Goal: Task Accomplishment & Management: Use online tool/utility

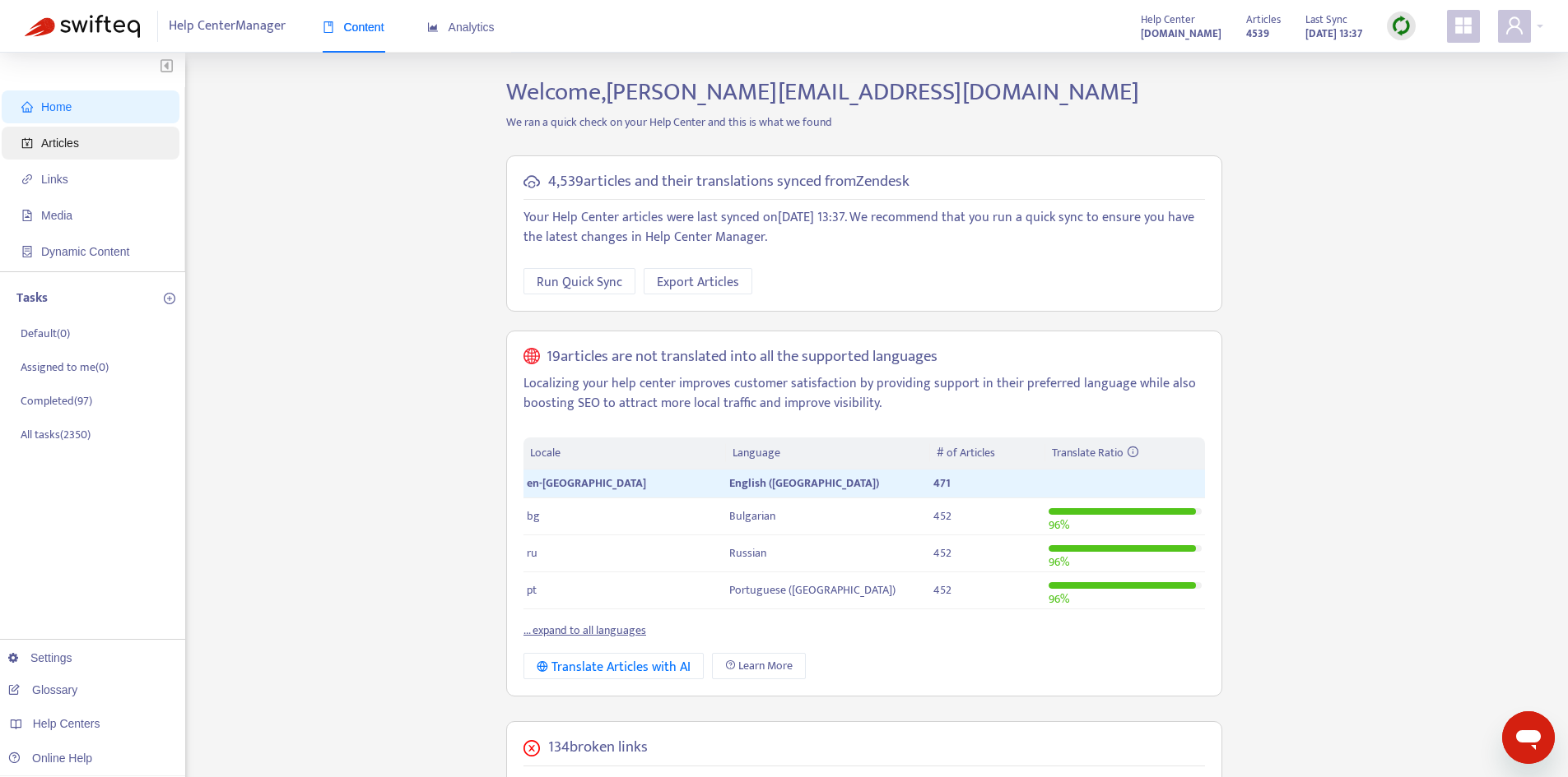
click at [55, 147] on span "Articles" at bounding box center [60, 143] width 38 height 13
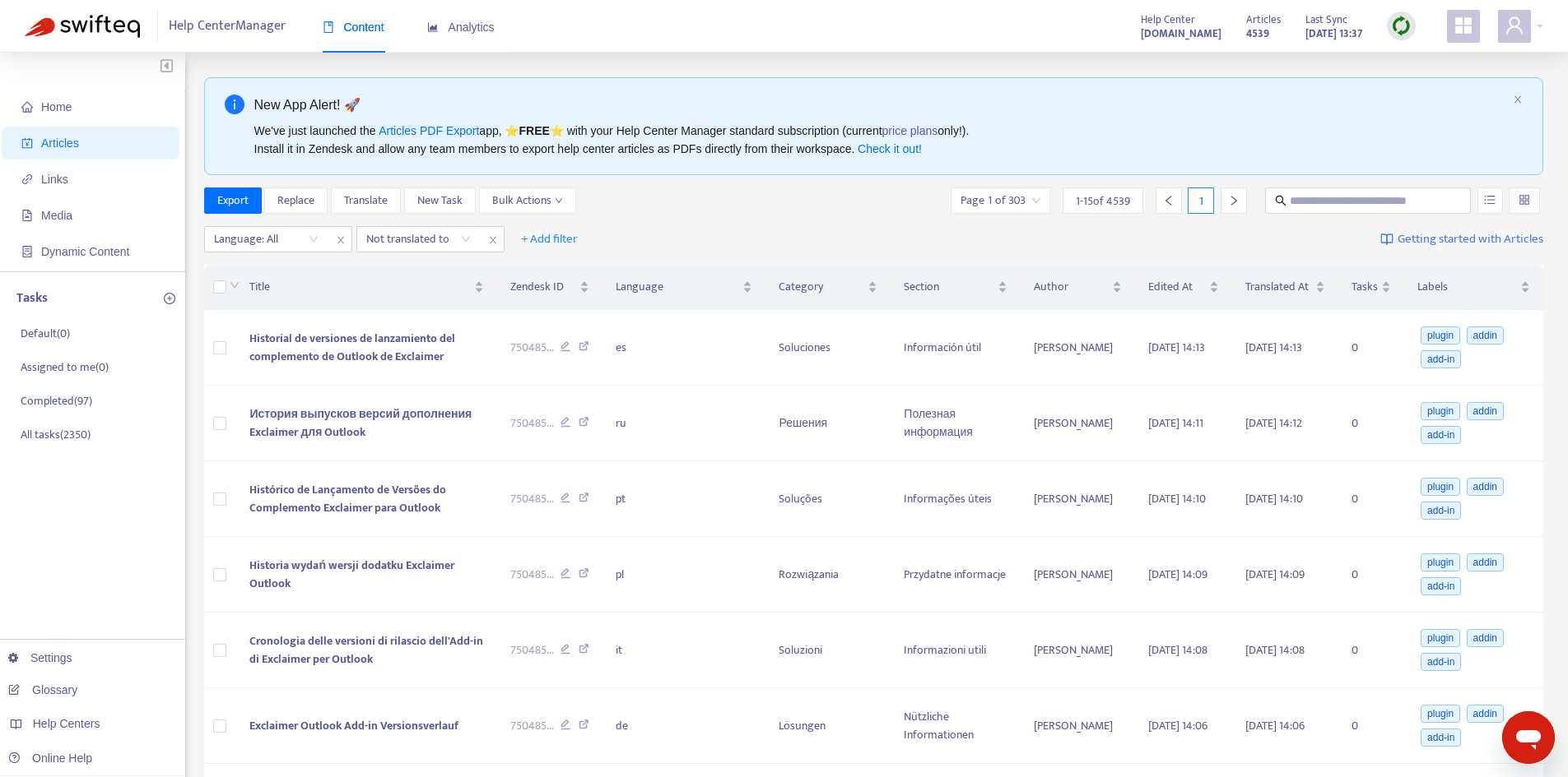
click at [1400, 30] on img at bounding box center [1401, 26] width 20 height 20
click at [1400, 59] on link "Quick Sync" at bounding box center [1435, 59] width 70 height 19
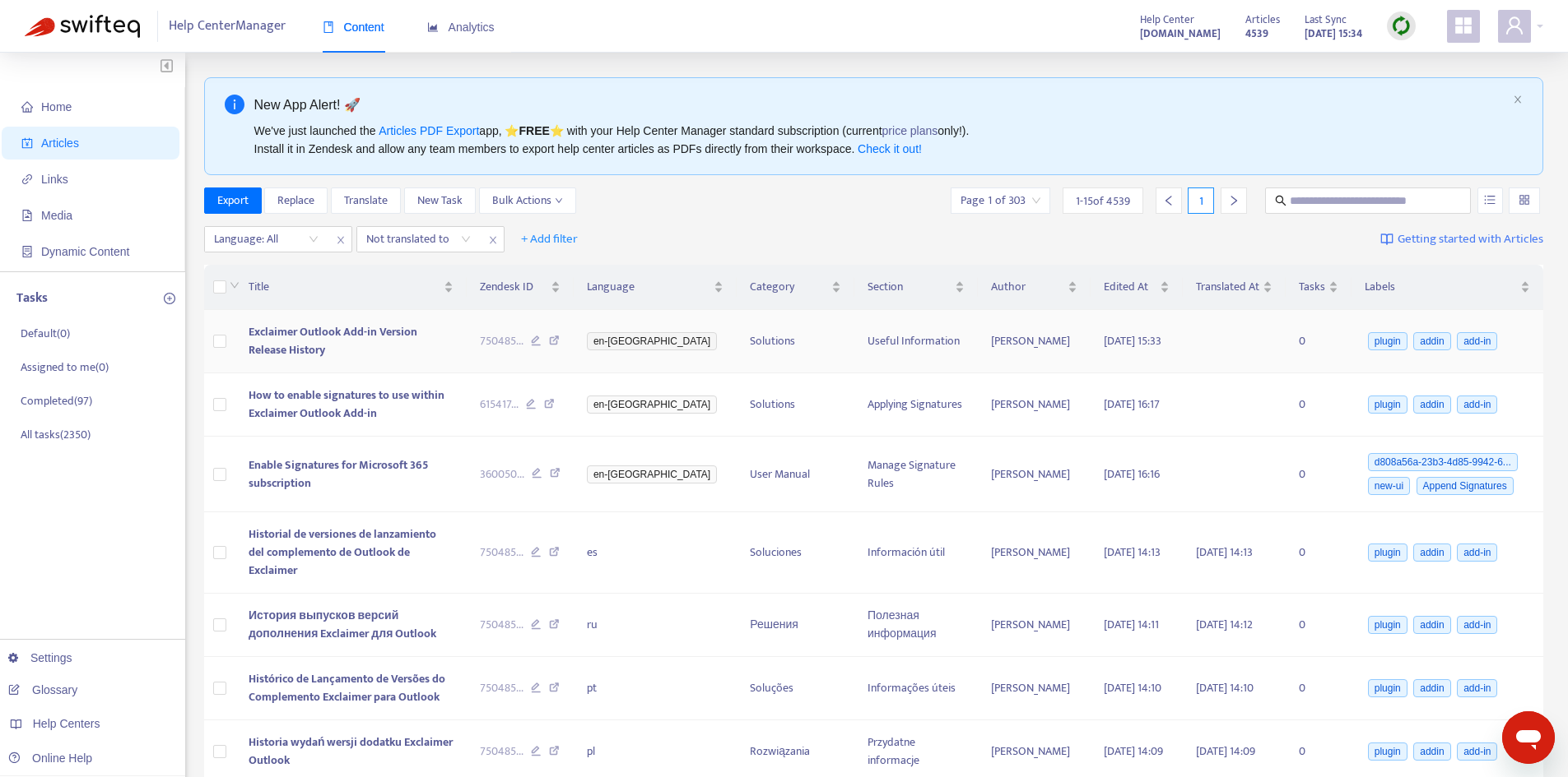
click at [343, 329] on td "Exclaimer Outlook Add-in Version Release History" at bounding box center [351, 341] width 232 height 63
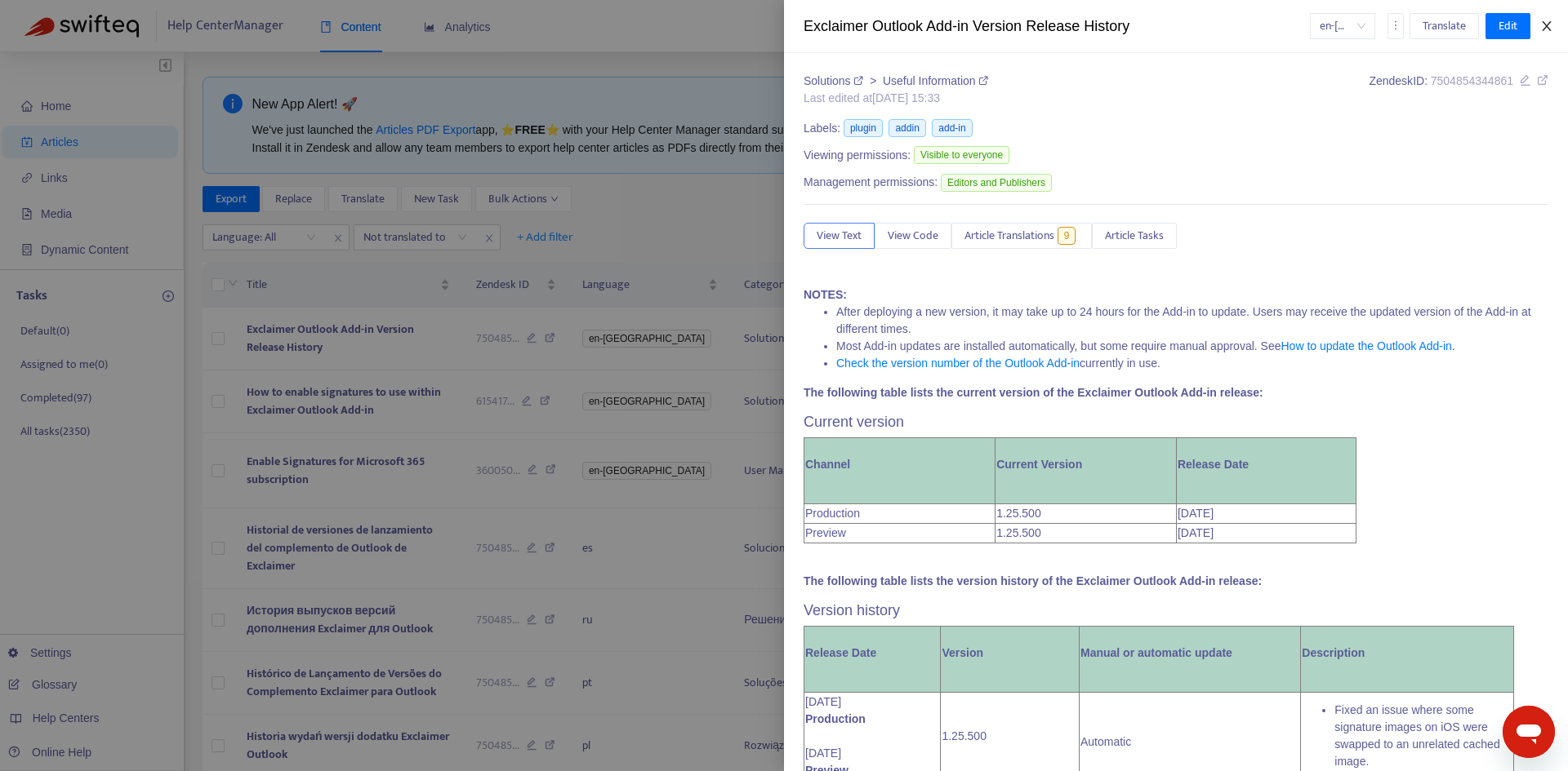
click at [1543, 23] on icon "close" at bounding box center [1546, 26] width 9 height 10
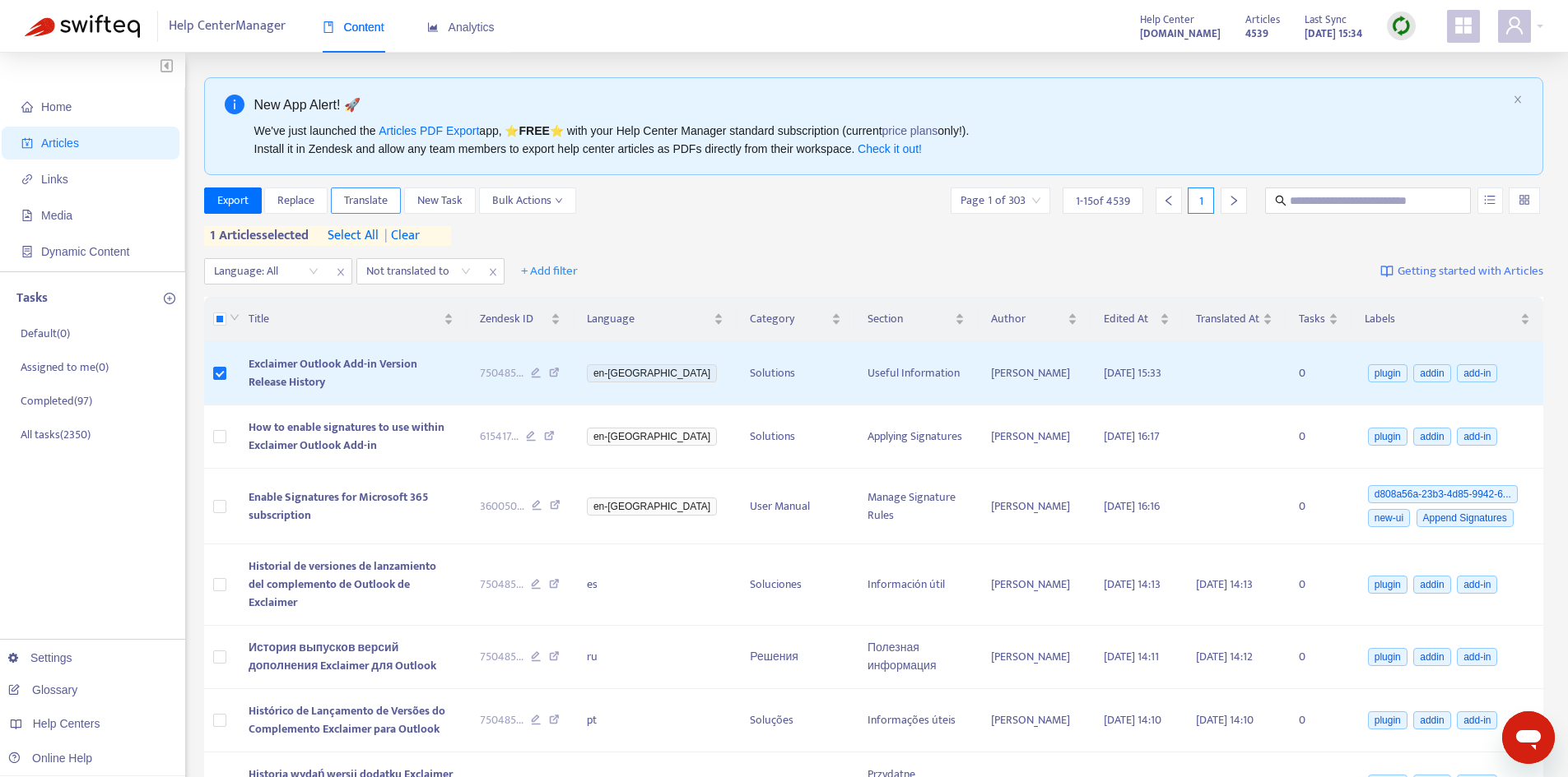
click at [390, 205] on button "Translate" at bounding box center [365, 201] width 70 height 27
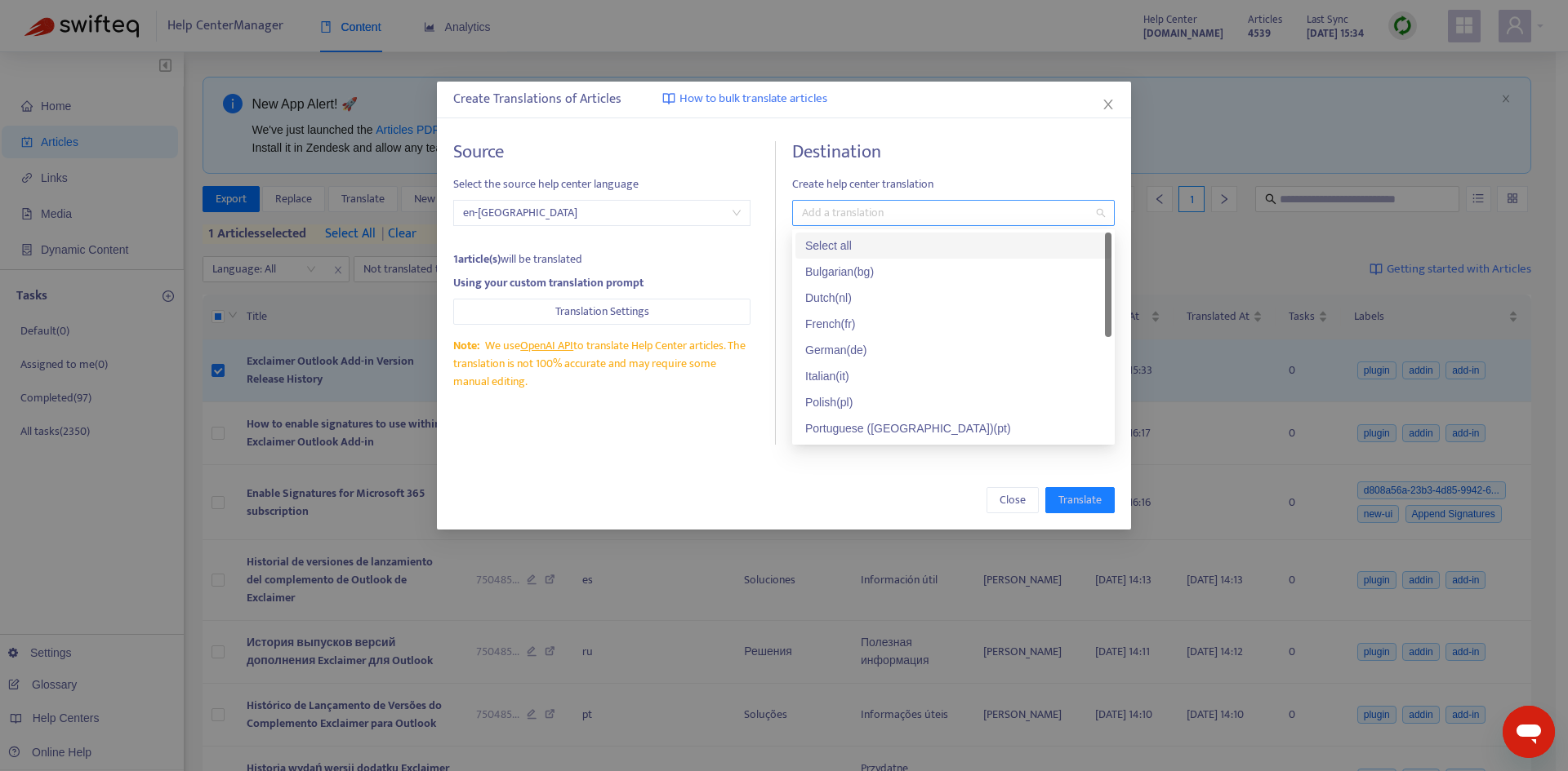
click at [853, 212] on div at bounding box center [945, 213] width 298 height 19
click at [829, 248] on div "Select all" at bounding box center [953, 246] width 296 height 18
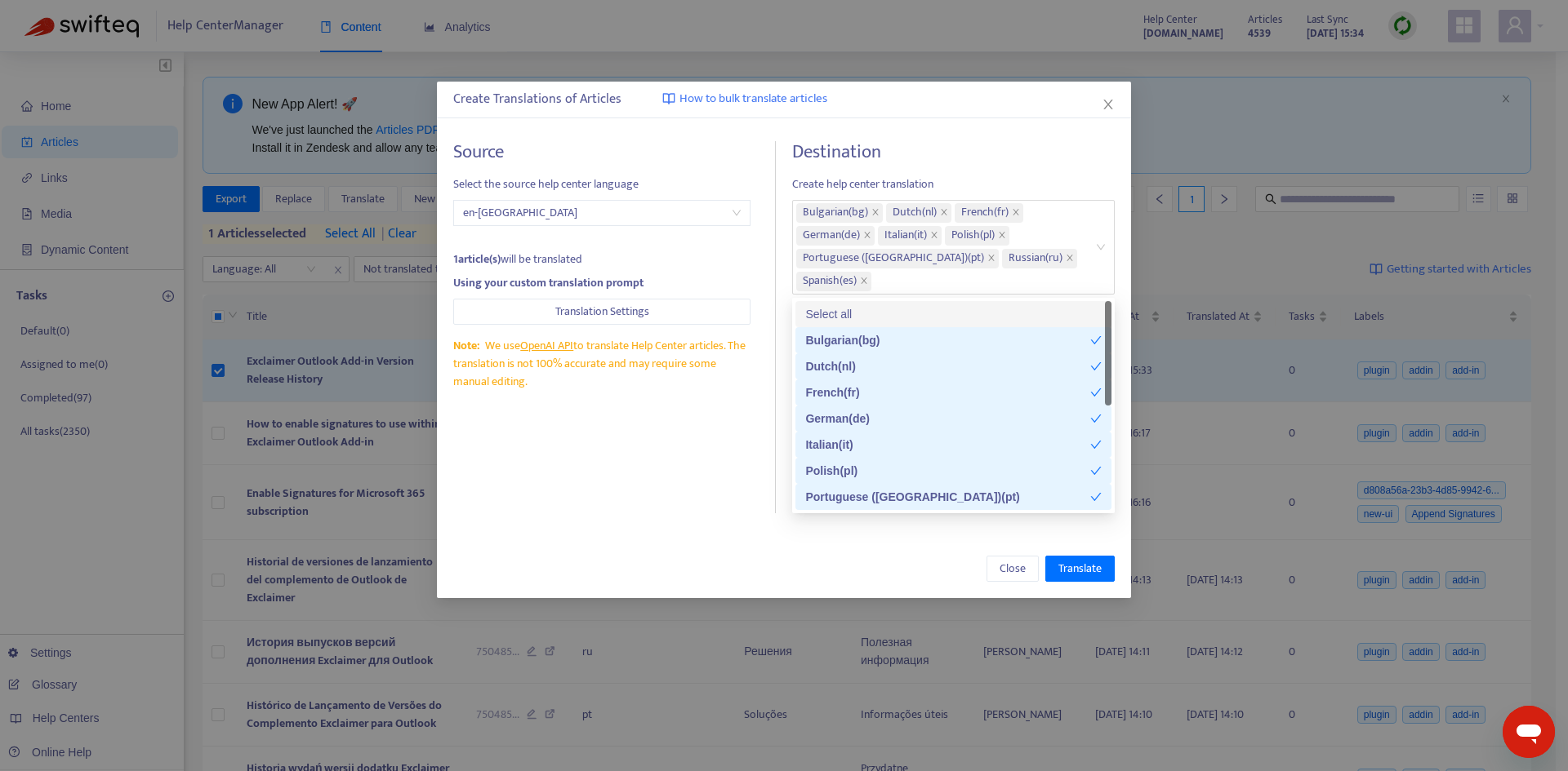
click at [960, 159] on h4 "Destination" at bounding box center [954, 152] width 323 height 22
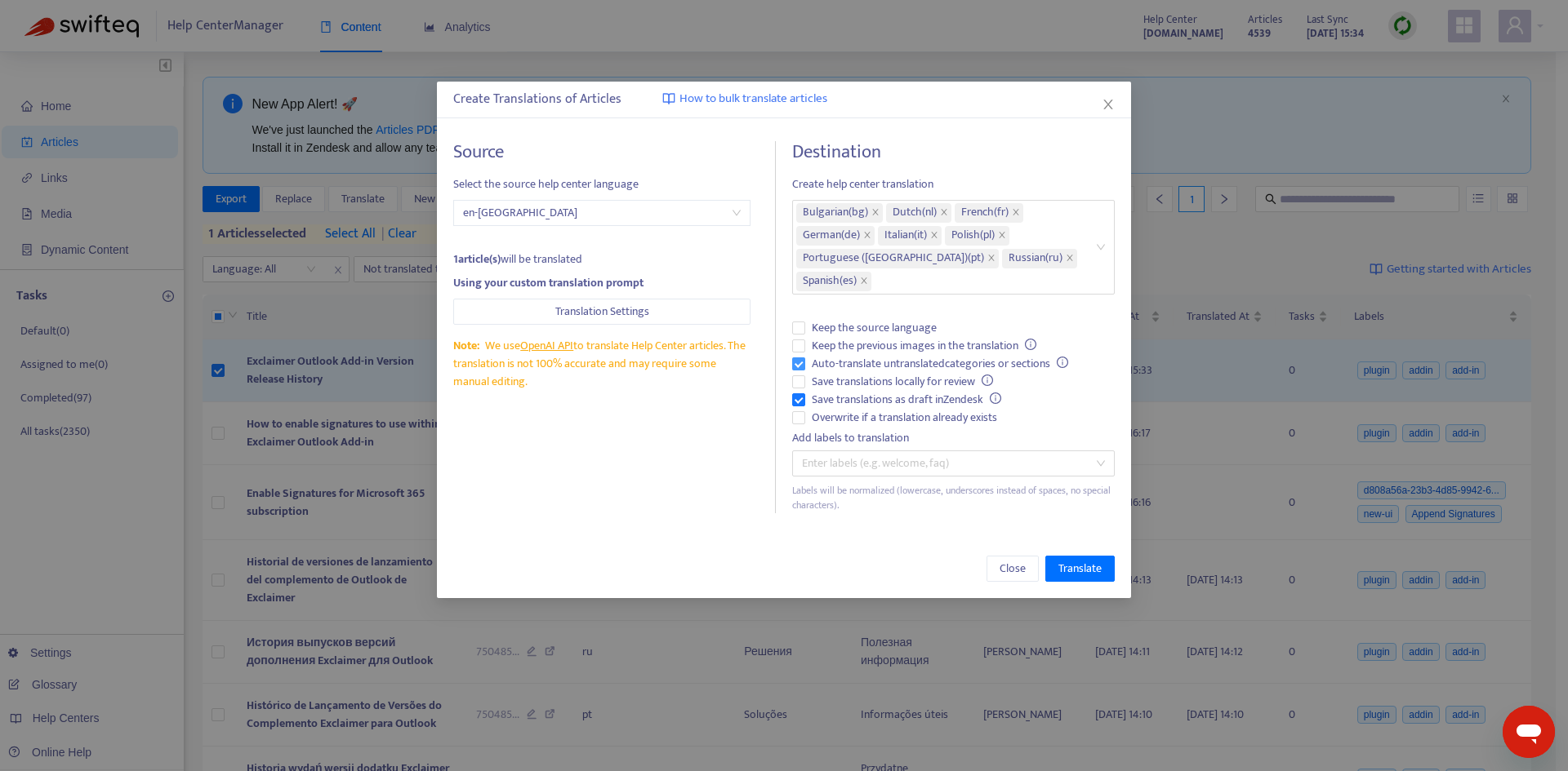
click at [824, 362] on span "Auto-translate untranslated categories or sections" at bounding box center [940, 364] width 270 height 18
click at [821, 403] on span "Save translations as draft in Zendesk" at bounding box center [906, 400] width 203 height 18
click at [826, 419] on span "Overwrite if a translation already exists" at bounding box center [903, 418] width 198 height 18
click at [1098, 571] on span "Translate" at bounding box center [1080, 569] width 43 height 18
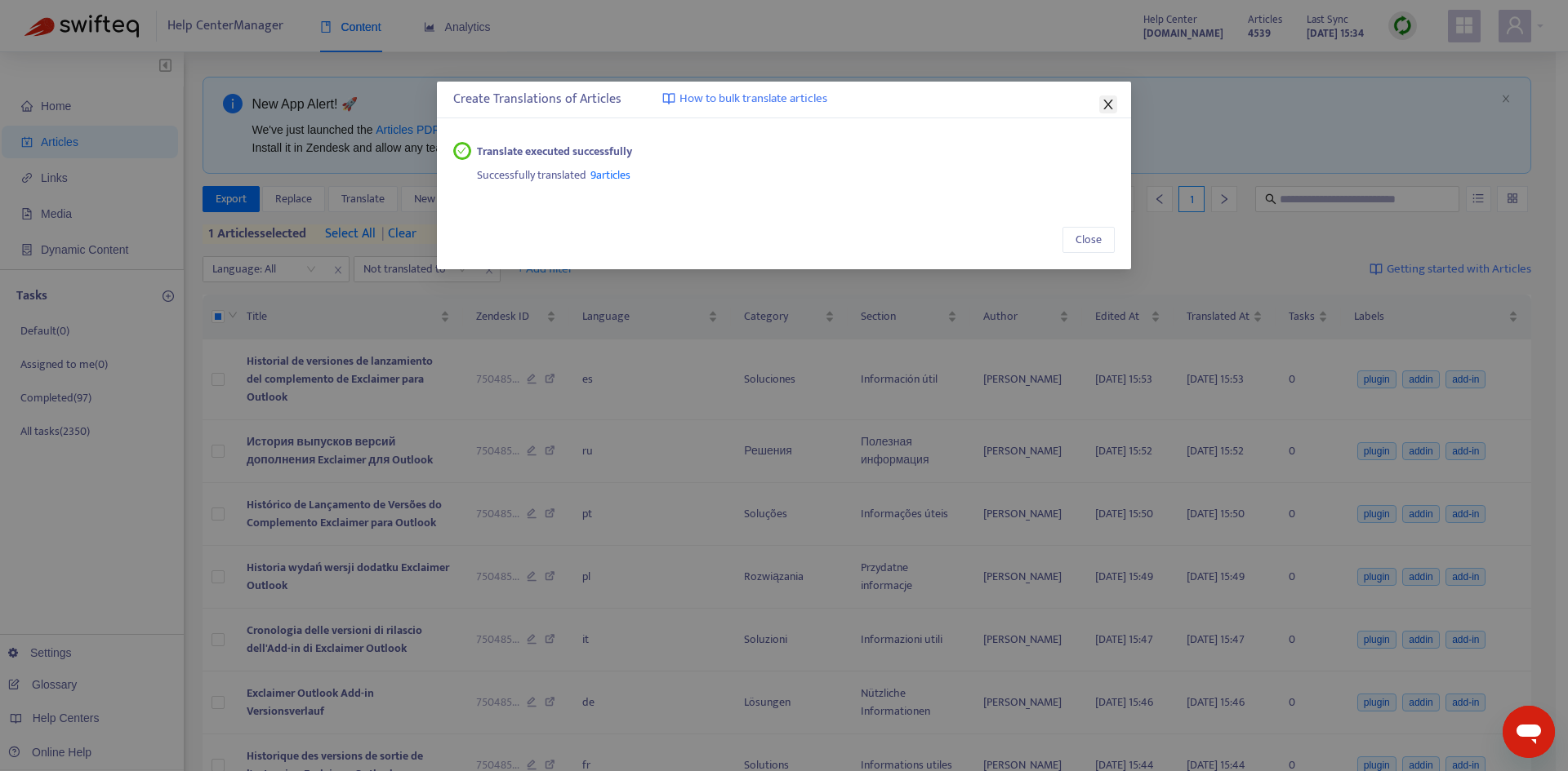
click at [1102, 107] on icon "close" at bounding box center [1108, 104] width 13 height 13
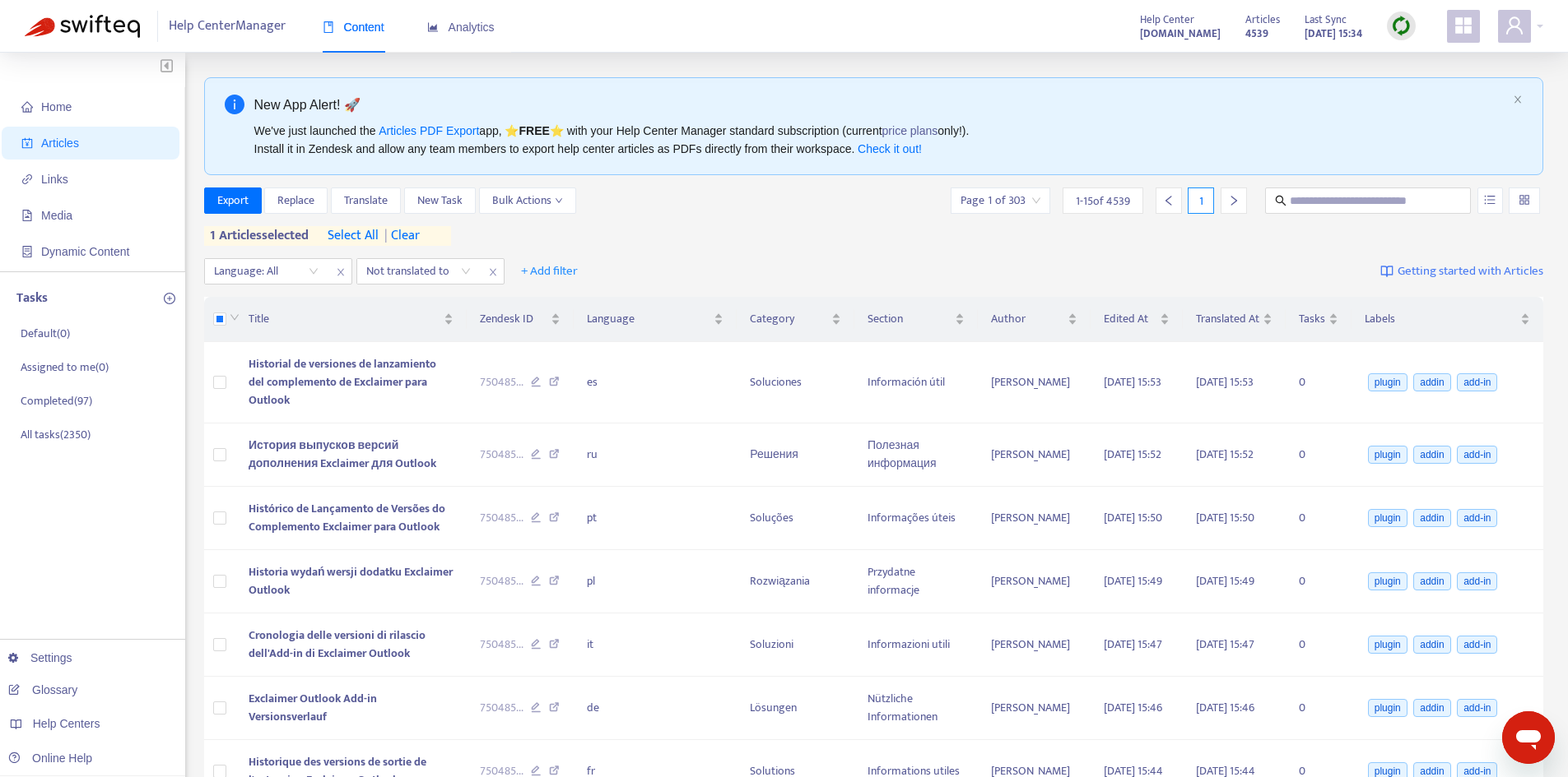
click at [1074, 139] on div "We've just launched the Articles PDF Export app, ⭐ FREE ⭐️ with your Help Cente…" at bounding box center [880, 139] width 1253 height 36
